Goal: Download file/media

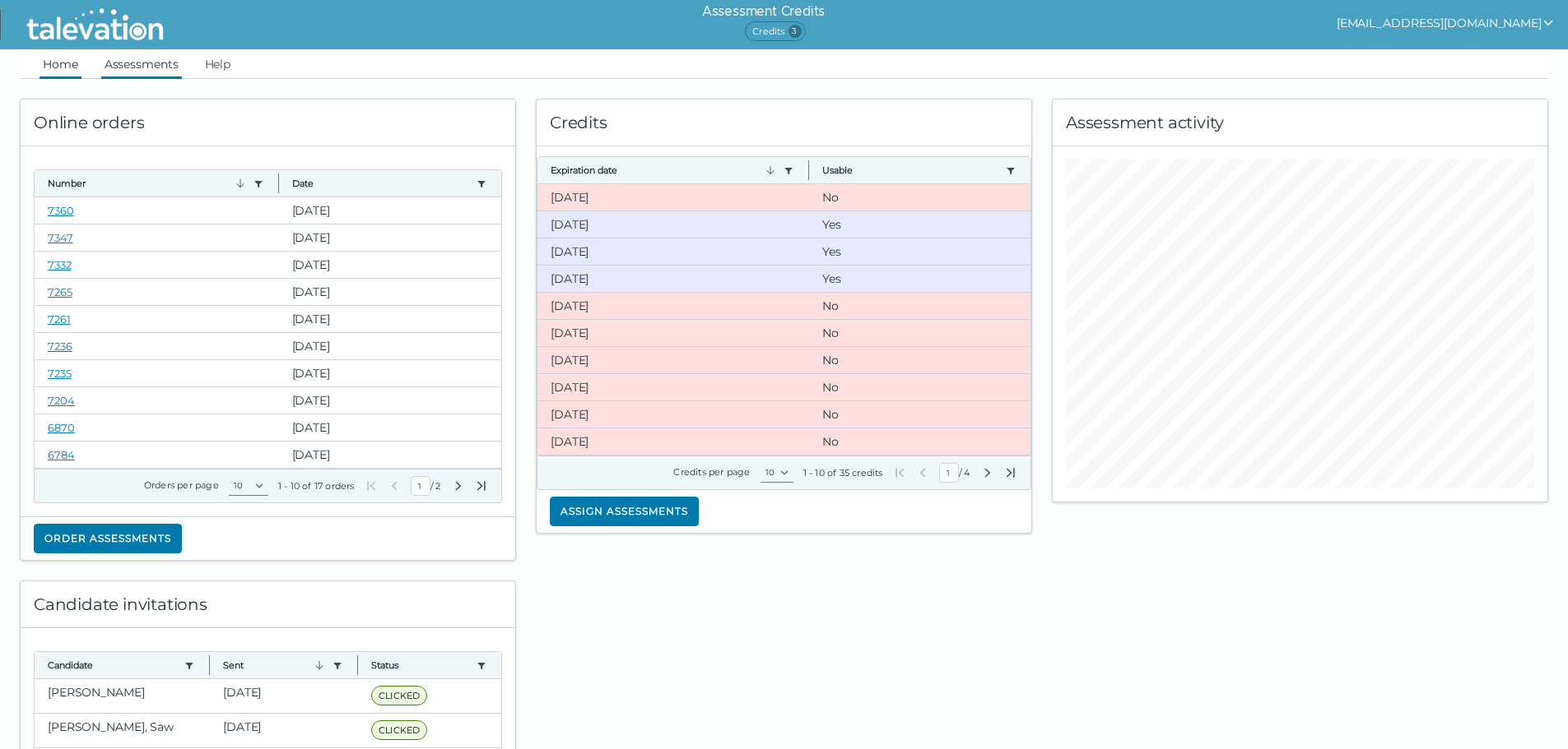
click at [120, 64] on link "Assessments" at bounding box center [142, 64] width 81 height 30
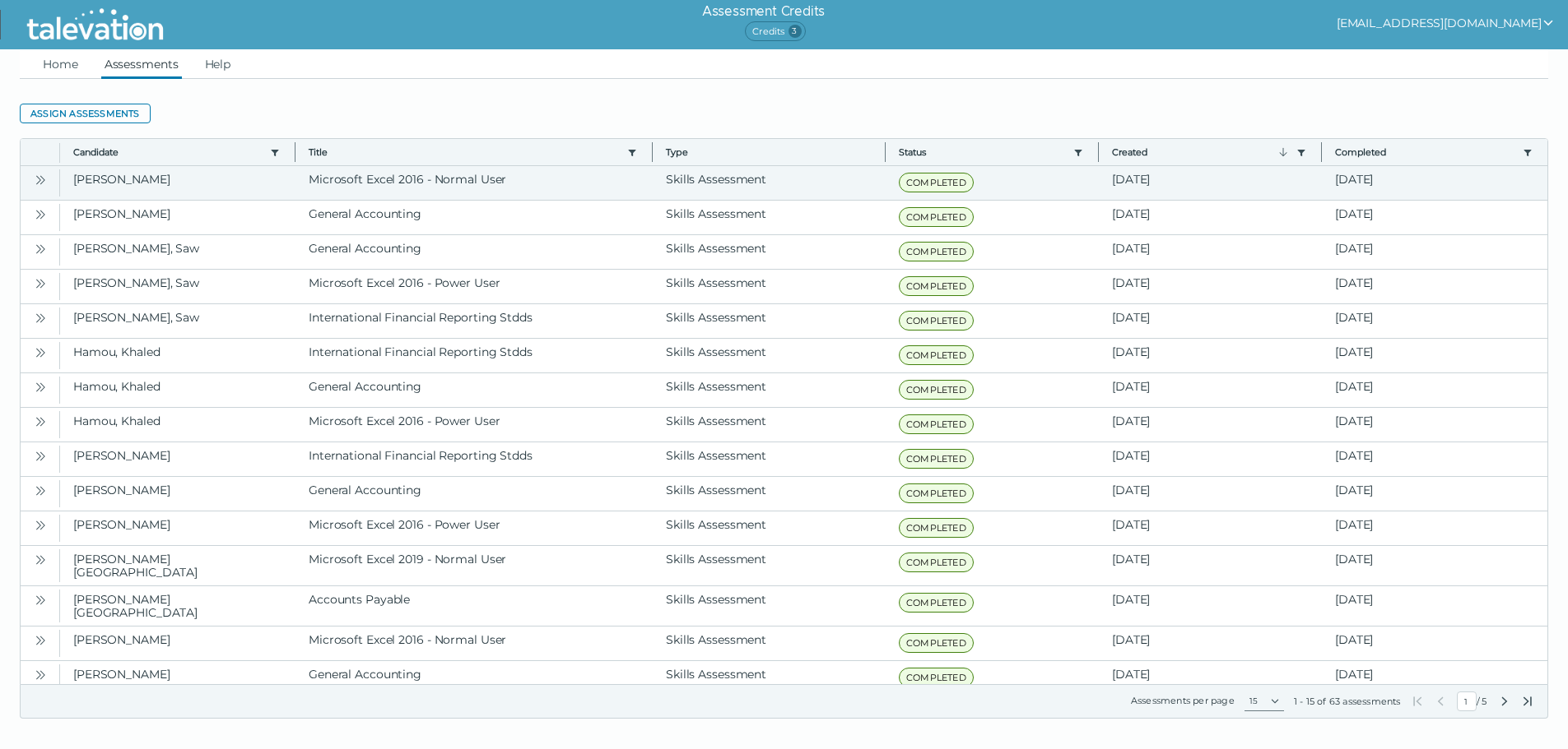
click at [35, 180] on icon "Open" at bounding box center [40, 179] width 13 height 13
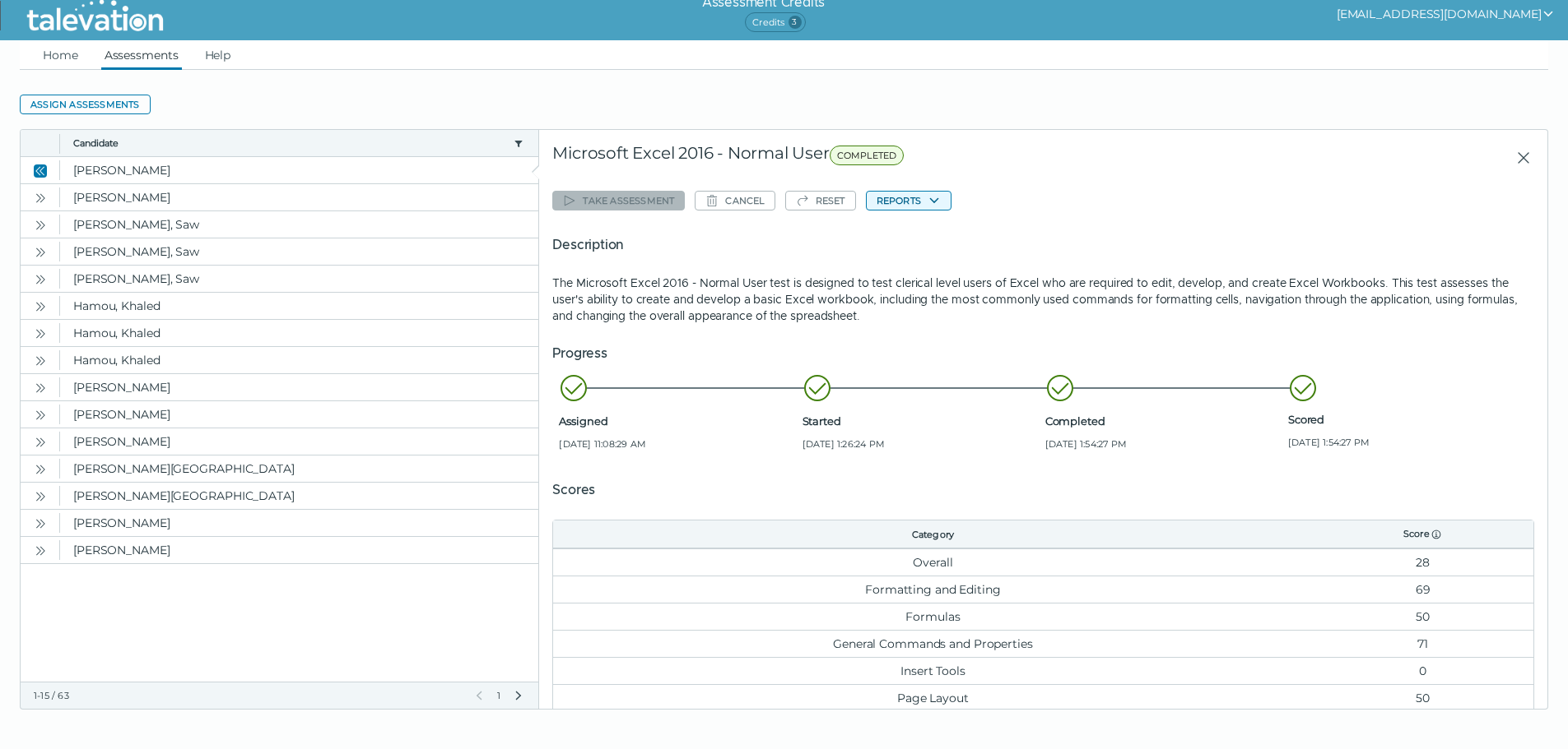
click at [913, 200] on button "Reports" at bounding box center [909, 200] width 86 height 20
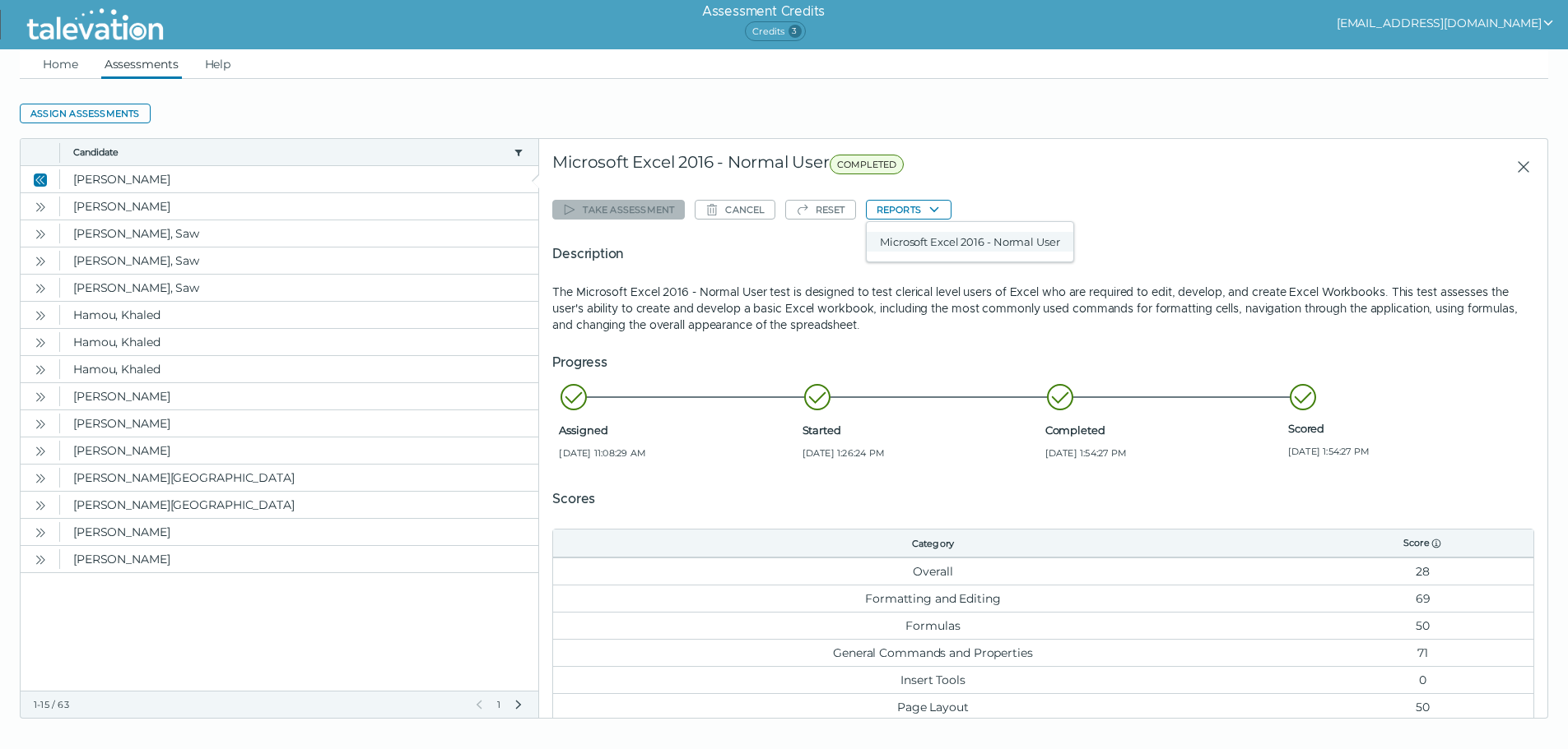
click at [937, 241] on button "Microsoft Excel 2016 - Normal User" at bounding box center [970, 242] width 207 height 20
click at [44, 206] on icon "Open" at bounding box center [43, 206] width 5 height 9
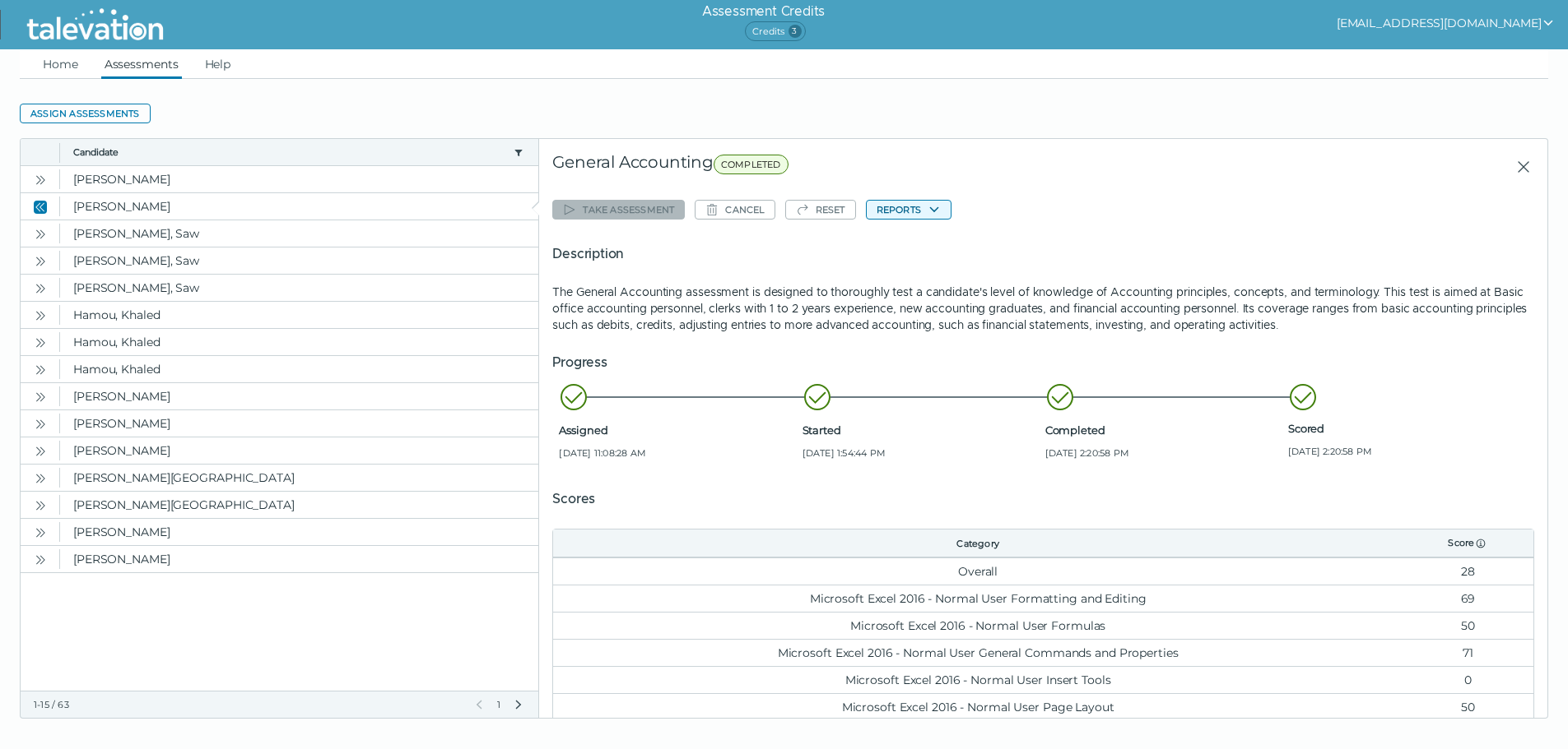
click at [920, 213] on button "Reports" at bounding box center [909, 209] width 86 height 20
click at [920, 243] on button "General Accounting" at bounding box center [932, 242] width 131 height 20
